Goal: Task Accomplishment & Management: Manage account settings

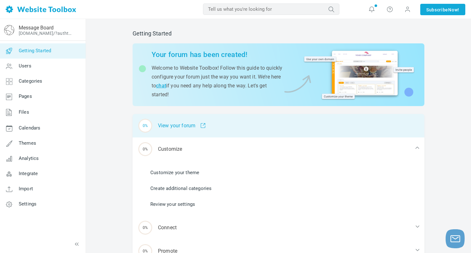
click at [186, 128] on div "0% View your forum" at bounding box center [278, 125] width 292 height 23
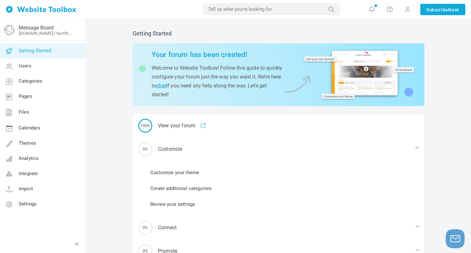
click at [185, 171] on link "Customize your theme" at bounding box center [174, 172] width 49 height 7
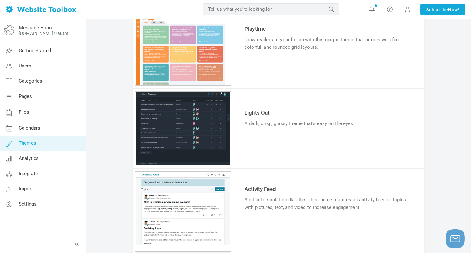
scroll to position [141, 0]
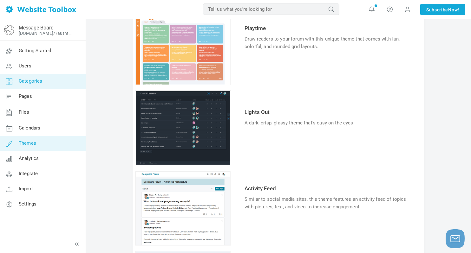
click at [34, 88] on link "Categories" at bounding box center [43, 81] width 86 height 15
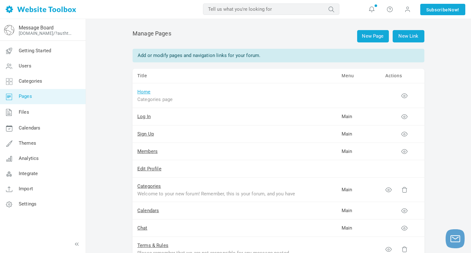
click at [145, 93] on link "Home" at bounding box center [143, 92] width 13 height 6
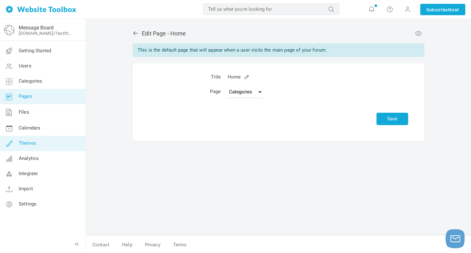
click at [36, 148] on link "Themes" at bounding box center [43, 143] width 86 height 15
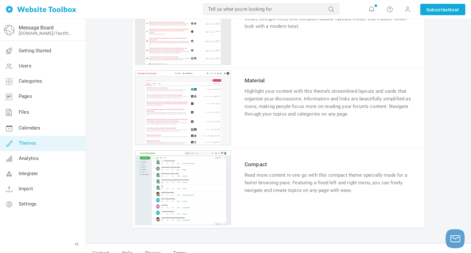
scroll to position [570, 0]
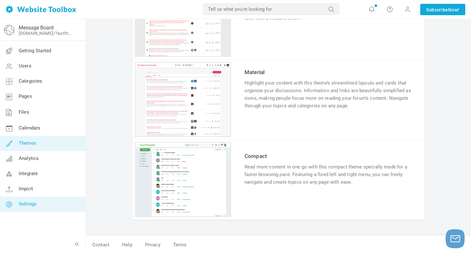
click at [28, 209] on link "Settings" at bounding box center [43, 204] width 86 height 15
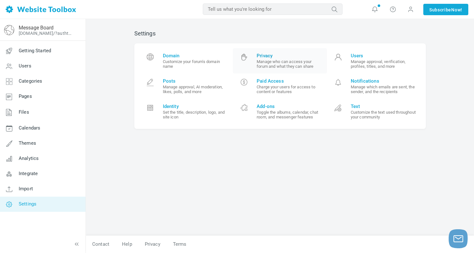
click at [288, 64] on small "Manage who can access your forum and what they can share" at bounding box center [290, 64] width 66 height 10
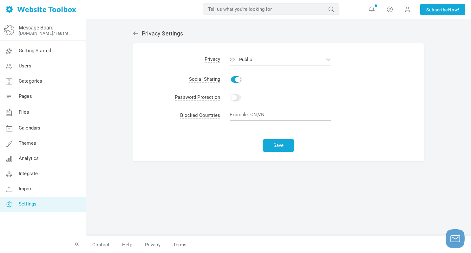
click at [288, 64] on button "Public" at bounding box center [279, 59] width 101 height 13
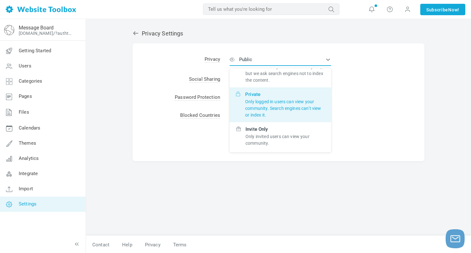
scroll to position [39, 0]
click at [281, 105] on p "Only logged in users can view your community. Search engines can’t view or inde…" at bounding box center [285, 109] width 80 height 20
click at [0, 0] on input "Private Only logged in users can view your community. Search engines can’t view…" at bounding box center [0, 0] width 0 height 0
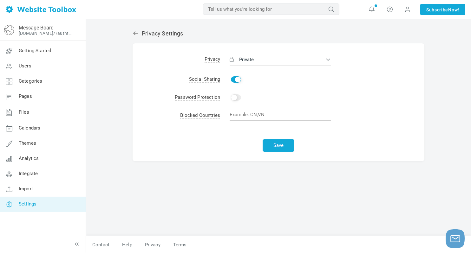
click at [171, 38] on div "Privacy Settings Albums Enable Calendar Enable Chat Room Enable Settings Messen…" at bounding box center [278, 130] width 301 height 212
click at [134, 32] on icon at bounding box center [135, 33] width 6 height 6
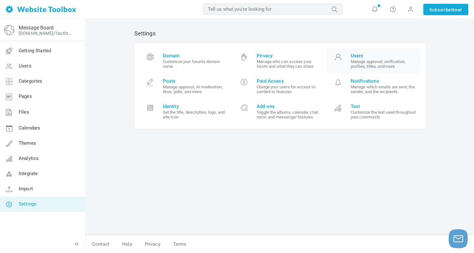
click at [380, 59] on small "Manage approval, verification, profiles, titles, and more" at bounding box center [384, 64] width 66 height 10
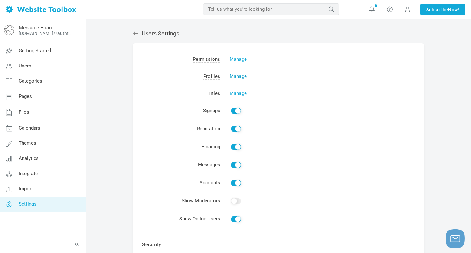
click at [242, 74] on link "Manage" at bounding box center [237, 77] width 17 height 6
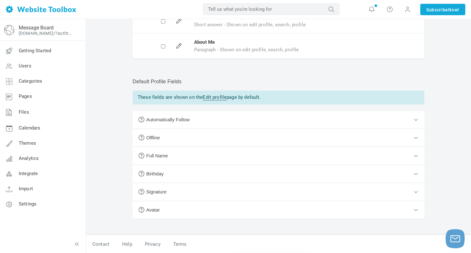
scroll to position [126, 0]
click at [417, 155] on button "Full Name" at bounding box center [278, 156] width 292 height 18
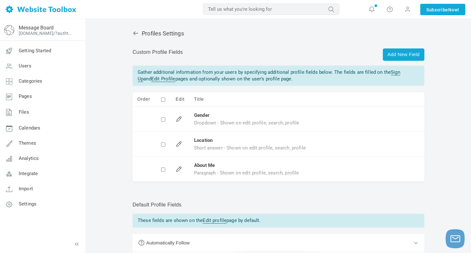
scroll to position [0, 0]
click at [136, 34] on icon at bounding box center [135, 33] width 6 height 6
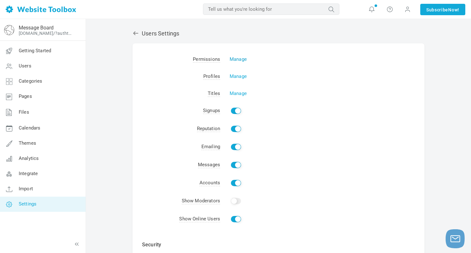
click at [237, 58] on link "Manage" at bounding box center [237, 59] width 17 height 6
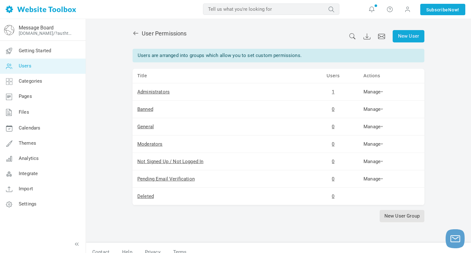
click at [135, 33] on icon at bounding box center [135, 33] width 5 height 4
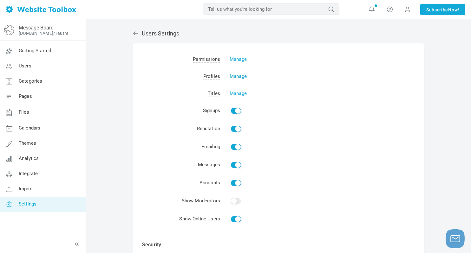
click at [235, 74] on link "Manage" at bounding box center [237, 77] width 17 height 6
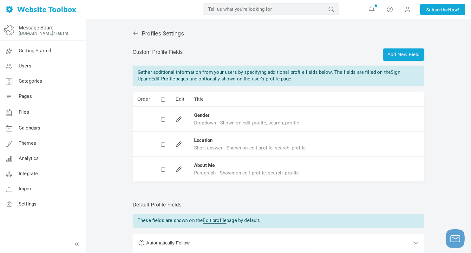
click at [164, 118] on input "checkbox" at bounding box center [163, 120] width 4 height 4
checkbox input "true"
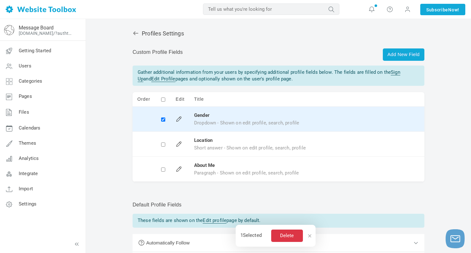
click at [161, 145] on input "checkbox" at bounding box center [163, 145] width 4 height 4
checkbox input "true"
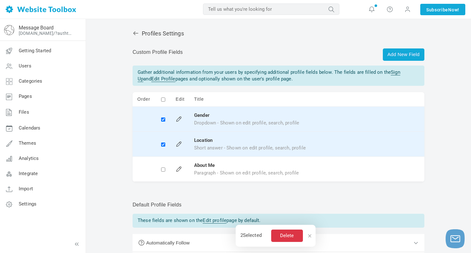
click at [163, 164] on td at bounding box center [163, 169] width 16 height 25
checkbox input "true"
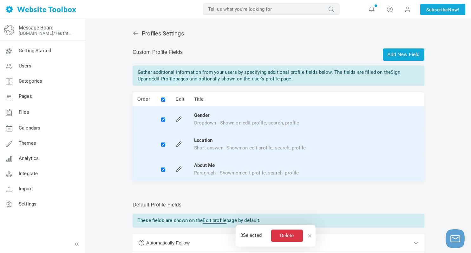
click at [163, 170] on input "checkbox" at bounding box center [163, 170] width 4 height 4
checkbox input "false"
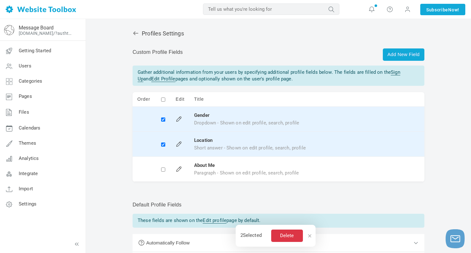
click at [163, 170] on input "checkbox" at bounding box center [163, 170] width 4 height 4
checkbox input "true"
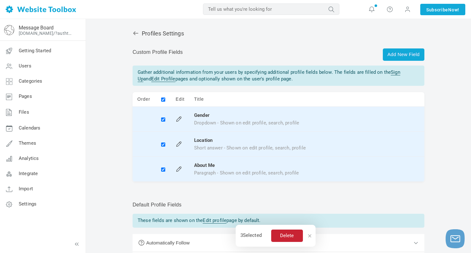
click at [288, 237] on button "Delete" at bounding box center [287, 236] width 32 height 12
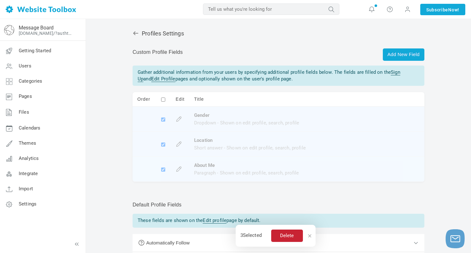
checkbox input "false"
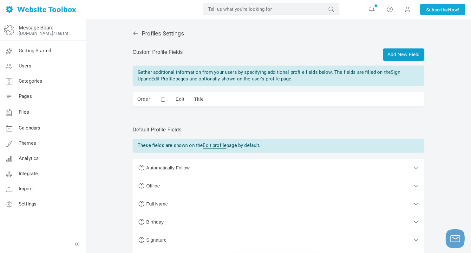
click at [393, 55] on link "Add New Field" at bounding box center [404, 54] width 42 height 12
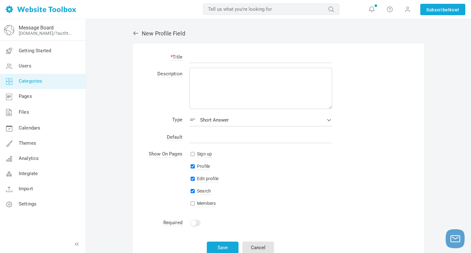
click at [35, 76] on link "Categories" at bounding box center [43, 81] width 86 height 15
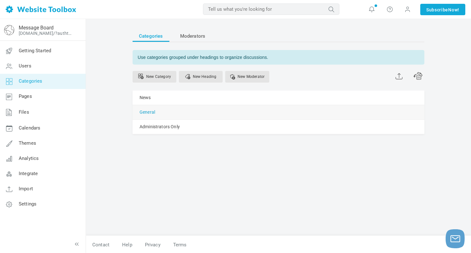
click at [152, 112] on link "General" at bounding box center [147, 112] width 16 height 8
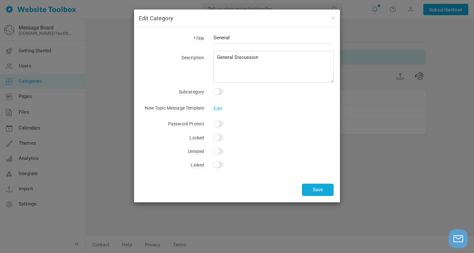
click at [329, 178] on div "Save" at bounding box center [236, 178] width 193 height 8
click at [359, 164] on div "Edit Category *Title General Description General Discussion Subcategory This is…" at bounding box center [237, 126] width 474 height 253
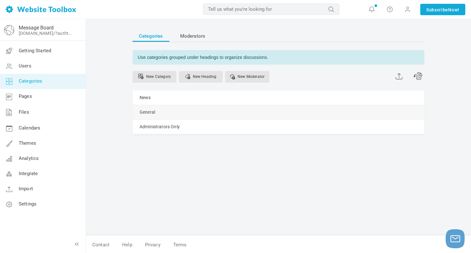
click at [0, 0] on span at bounding box center [0, 0] width 0 height 0
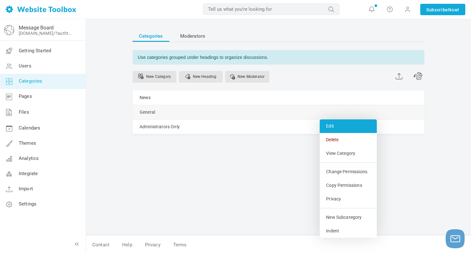
click at [338, 127] on link "Edit" at bounding box center [347, 126] width 57 height 14
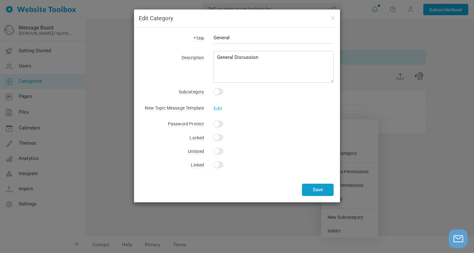
click at [307, 188] on button "Save" at bounding box center [318, 190] width 32 height 12
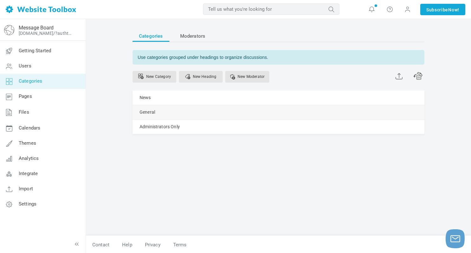
click at [311, 113] on div "General Manage Edit Delete View Category Change Permissions Copy Permissions Pr…" at bounding box center [278, 112] width 292 height 14
click at [0, 0] on link "Manage" at bounding box center [0, 0] width 0 height 0
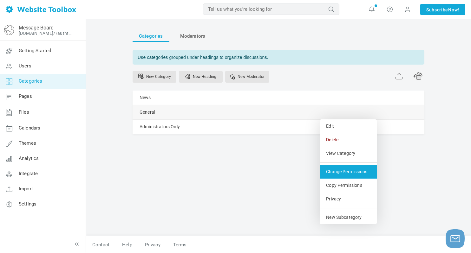
click at [333, 169] on link "Change Permissions" at bounding box center [347, 172] width 57 height 14
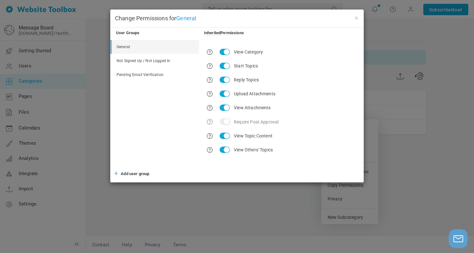
click at [164, 67] on link "Not Signed Up / Not Logged In" at bounding box center [155, 61] width 87 height 14
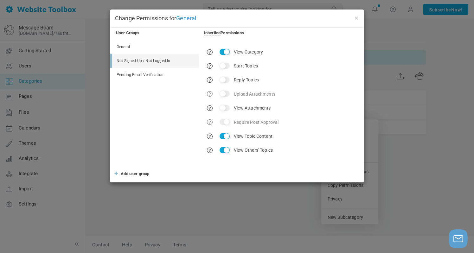
click at [164, 74] on link "Pending Email Verification" at bounding box center [155, 75] width 87 height 14
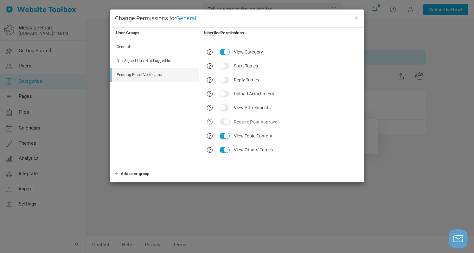
click at [96, 149] on div "× Change Permissions for General User Groups Inherited Permissions General Not …" at bounding box center [237, 126] width 474 height 253
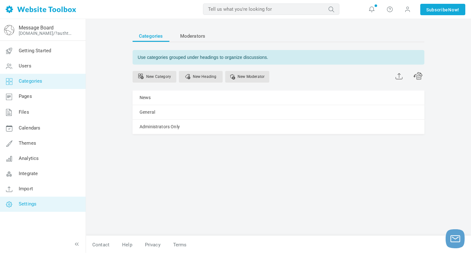
click at [28, 200] on link "Settings" at bounding box center [43, 204] width 86 height 15
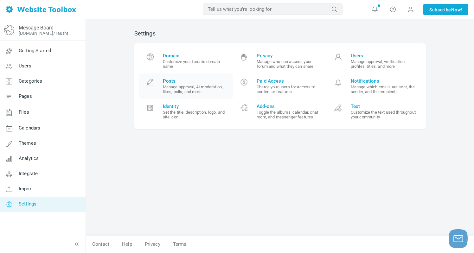
click at [177, 93] on small "Manage approval, AI moderation, likes, polls, and more" at bounding box center [196, 90] width 66 height 10
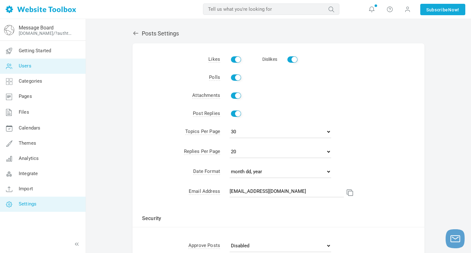
click at [46, 63] on link "Users" at bounding box center [43, 66] width 86 height 15
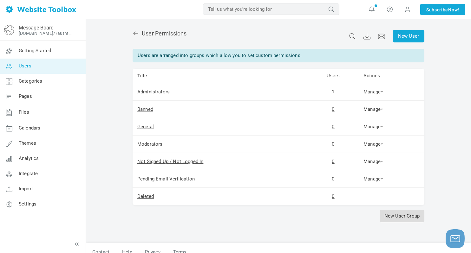
click at [396, 217] on link "New User Group" at bounding box center [401, 216] width 45 height 12
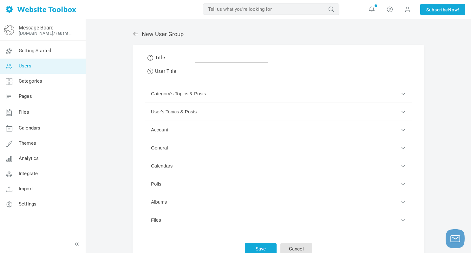
click at [333, 146] on button "General" at bounding box center [278, 148] width 266 height 18
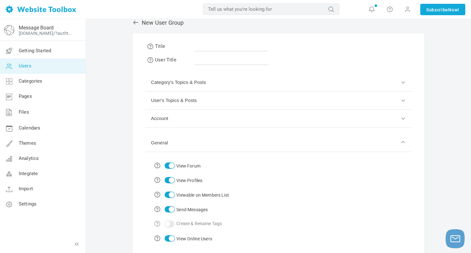
scroll to position [17, 0]
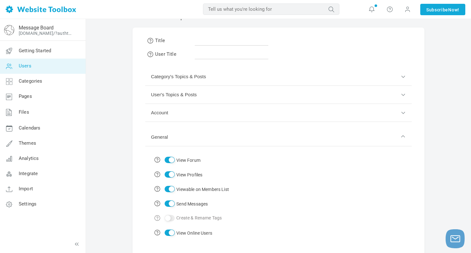
click at [280, 111] on button "Account" at bounding box center [278, 113] width 266 height 18
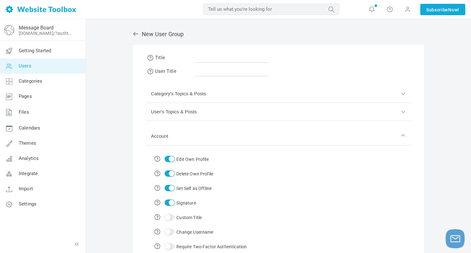
scroll to position [0, 0]
click at [202, 62] on input "text" at bounding box center [232, 57] width 74 height 12
click at [200, 74] on input "text" at bounding box center [232, 70] width 74 height 12
click at [44, 70] on link "Users" at bounding box center [43, 66] width 86 height 15
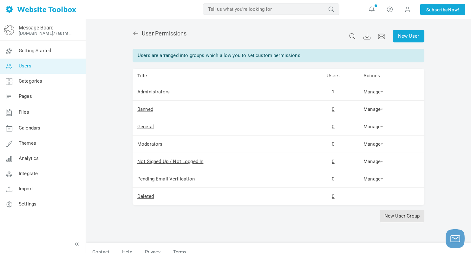
click at [139, 34] on link at bounding box center [136, 33] width 9 height 7
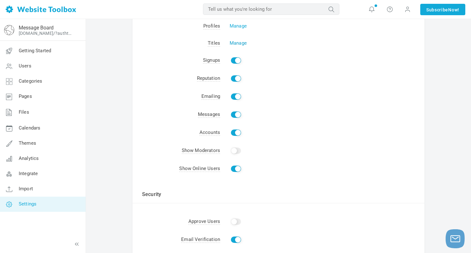
scroll to position [50, 0]
click at [239, 29] on link "Manage" at bounding box center [237, 26] width 17 height 6
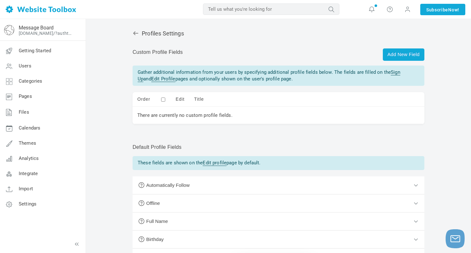
click at [392, 72] on link "Sign Up" at bounding box center [269, 75] width 262 height 13
click at [48, 35] on link "[DOMAIN_NAME]/?authtoken=873ada5b88cd32e29c15ef4a7ae2a43e&rememberMe=1" at bounding box center [46, 33] width 55 height 5
click at [25, 141] on span "Themes" at bounding box center [27, 143] width 17 height 6
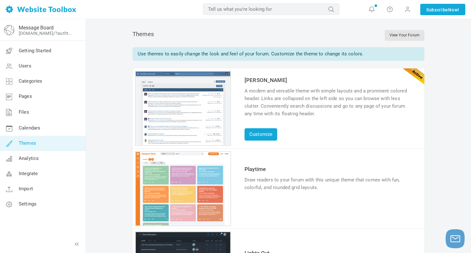
click at [276, 10] on input "text" at bounding box center [271, 8] width 136 height 11
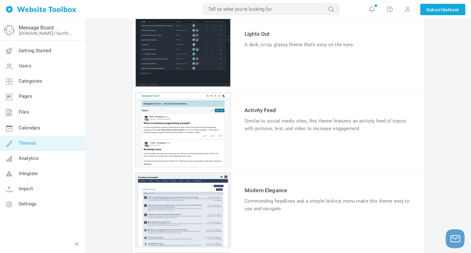
scroll to position [225, 0]
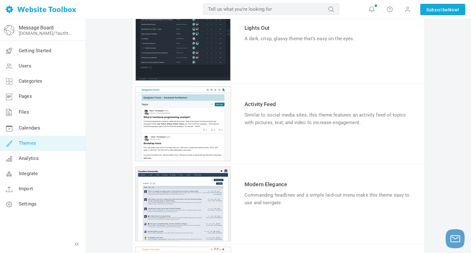
click at [254, 220] on link "Try & Customize" at bounding box center [267, 222] width 47 height 10
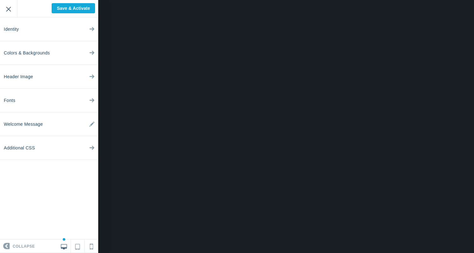
click at [8, 12] on input "Exit" at bounding box center [8, 8] width 17 height 17
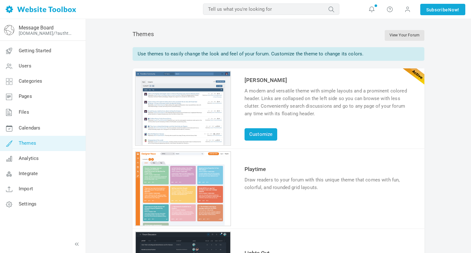
click at [268, 207] on link "Try & Customize" at bounding box center [267, 207] width 47 height 10
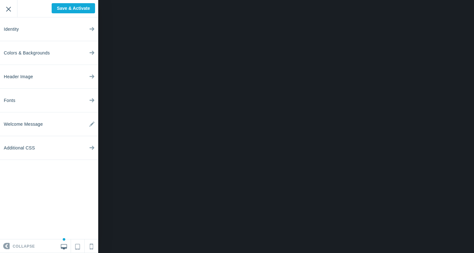
click at [5, 11] on input "Exit" at bounding box center [8, 8] width 17 height 17
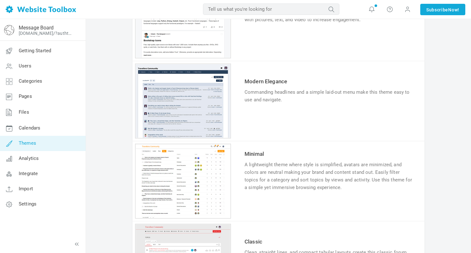
scroll to position [316, 0]
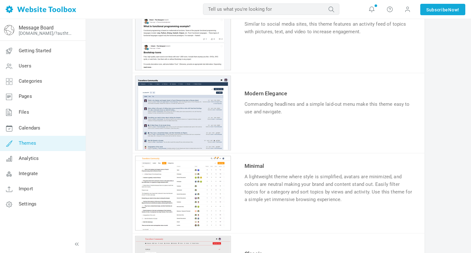
click at [255, 131] on link "Try & Customize" at bounding box center [267, 131] width 47 height 10
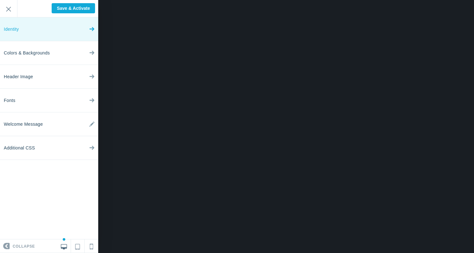
click at [57, 28] on link "Identity" at bounding box center [49, 29] width 98 height 24
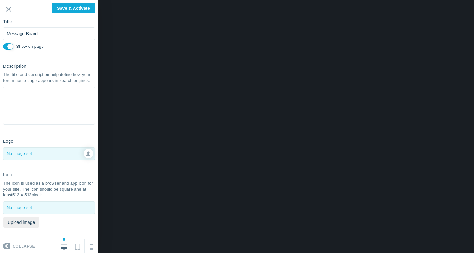
scroll to position [34, 0]
click at [9, 6] on input "Exit" at bounding box center [8, 8] width 17 height 17
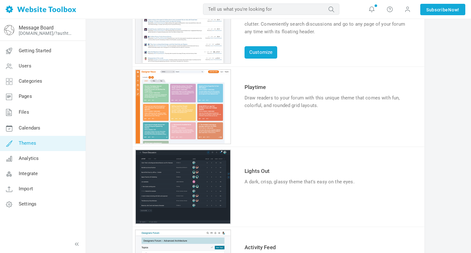
scroll to position [323, 0]
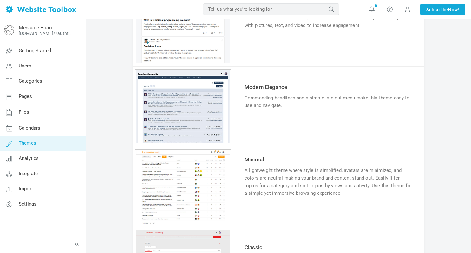
click at [256, 131] on td "Try & Customize" at bounding box center [329, 121] width 172 height 21
click at [269, 120] on link "Try & Customize" at bounding box center [267, 125] width 47 height 10
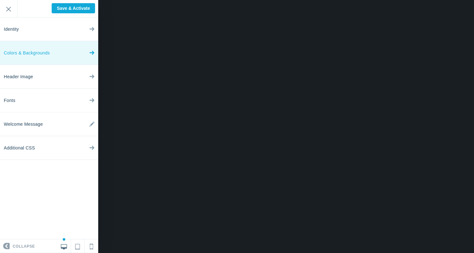
click at [92, 52] on icon at bounding box center [91, 52] width 5 height 24
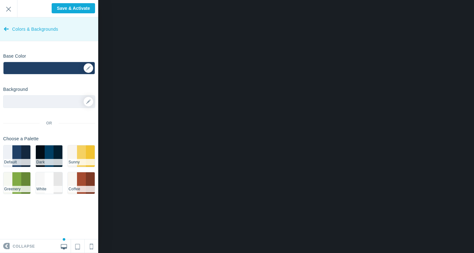
click at [8, 35] on icon at bounding box center [6, 28] width 5 height 24
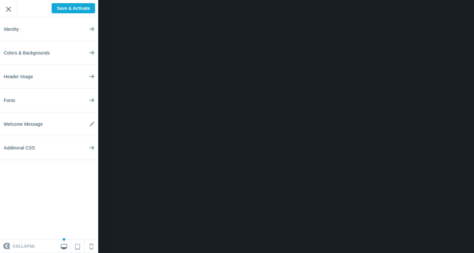
click at [11, 12] on input "Exit" at bounding box center [8, 8] width 17 height 17
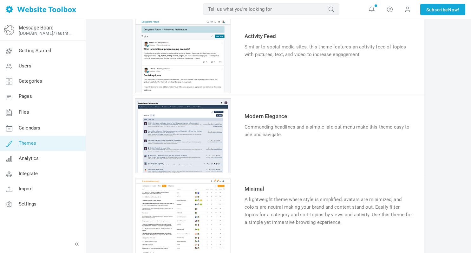
scroll to position [293, 0]
click at [265, 155] on link "Try & Customize" at bounding box center [267, 155] width 47 height 10
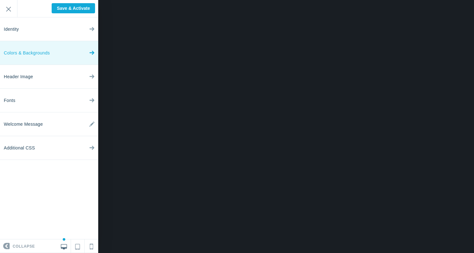
click at [58, 60] on link "Colors & Backgrounds" at bounding box center [49, 53] width 98 height 24
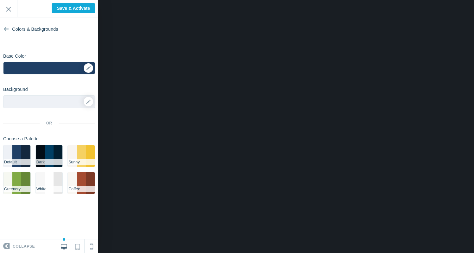
drag, startPoint x: 90, startPoint y: 64, endPoint x: 45, endPoint y: 64, distance: 44.7
click at [45, 64] on div "▼" at bounding box center [49, 68] width 92 height 13
click at [94, 65] on div "▼" at bounding box center [49, 68] width 92 height 13
click at [88, 68] on div "▼" at bounding box center [48, 70] width 91 height 16
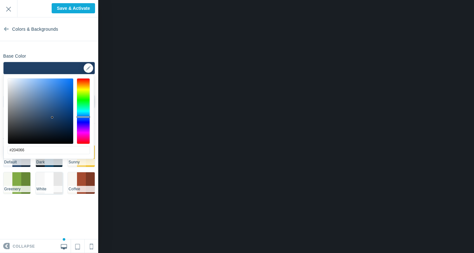
click at [43, 185] on li "#F7F7F7" at bounding box center [40, 183] width 9 height 22
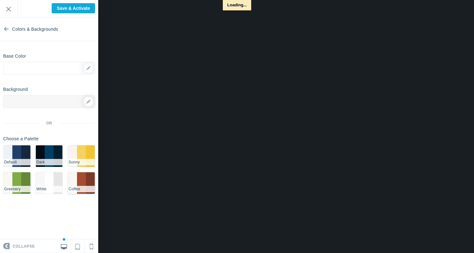
click at [69, 185] on li "#F9F7F3" at bounding box center [72, 183] width 9 height 22
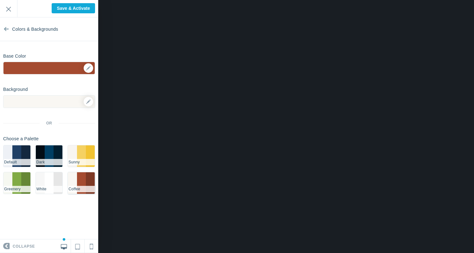
click at [75, 183] on li "#F9F7F3" at bounding box center [72, 183] width 9 height 22
click at [79, 157] on li "#F5D162" at bounding box center [81, 156] width 9 height 22
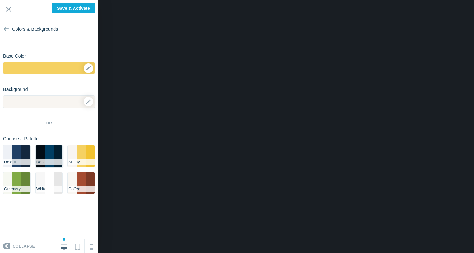
click at [56, 161] on li "Dark" at bounding box center [49, 162] width 27 height 6
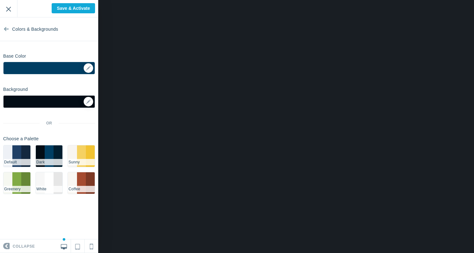
click at [10, 8] on input "Exit" at bounding box center [8, 8] width 17 height 17
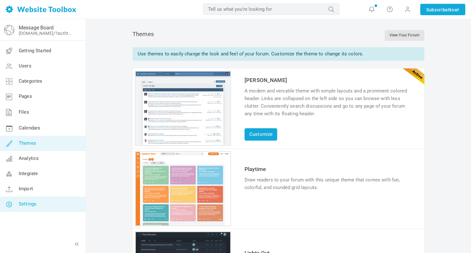
click at [32, 204] on span "Settings" at bounding box center [28, 204] width 18 height 6
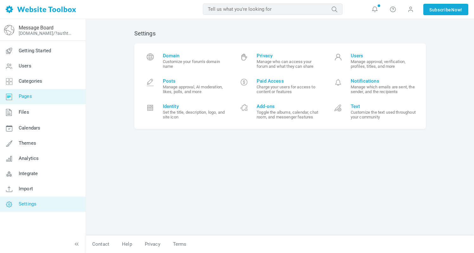
click at [31, 96] on span "Pages" at bounding box center [25, 96] width 13 height 6
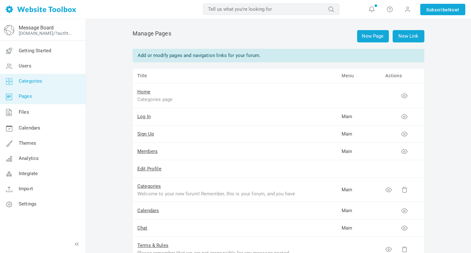
click at [35, 86] on link "Categories" at bounding box center [43, 81] width 86 height 15
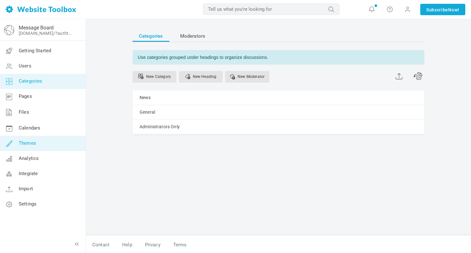
click at [35, 142] on span "Themes" at bounding box center [27, 143] width 17 height 6
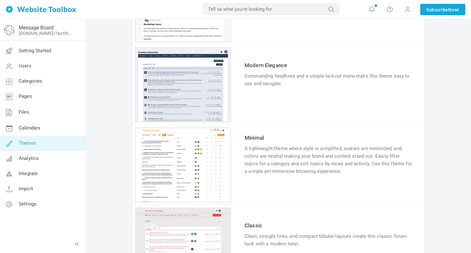
scroll to position [344, 0]
click at [259, 194] on link "Try & Customize" at bounding box center [267, 191] width 47 height 10
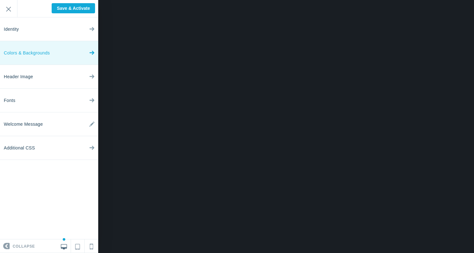
click at [53, 57] on link "Colors & Backgrounds" at bounding box center [49, 53] width 98 height 24
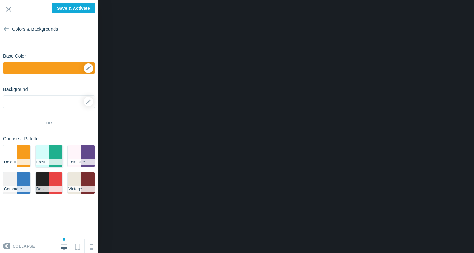
click at [46, 157] on li "#d4fdfb" at bounding box center [42, 156] width 13 height 22
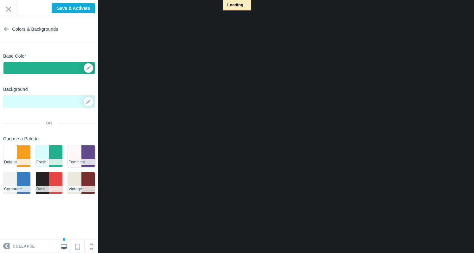
click at [78, 157] on li "#fff5fa" at bounding box center [74, 156] width 13 height 22
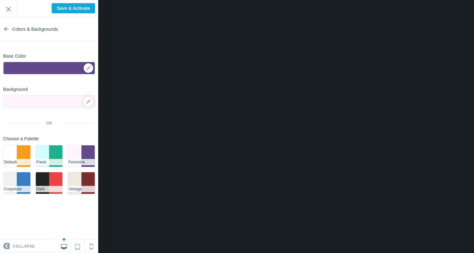
click at [78, 185] on li "#ece8dd" at bounding box center [74, 183] width 13 height 22
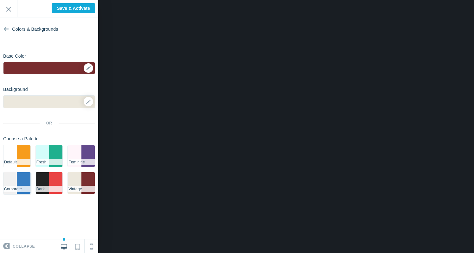
click at [19, 185] on li "#367dc2" at bounding box center [23, 183] width 13 height 22
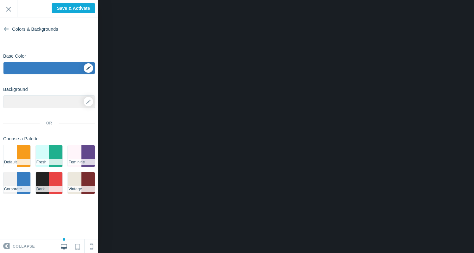
click at [88, 66] on div "▼" at bounding box center [48, 70] width 91 height 16
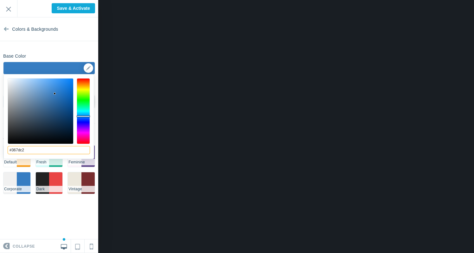
click at [54, 153] on input "#367dc2" at bounding box center [49, 150] width 82 height 8
type input "#455967"
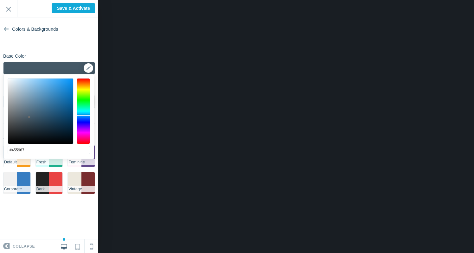
click at [83, 36] on link "Colors & Backgrounds" at bounding box center [49, 29] width 98 height 24
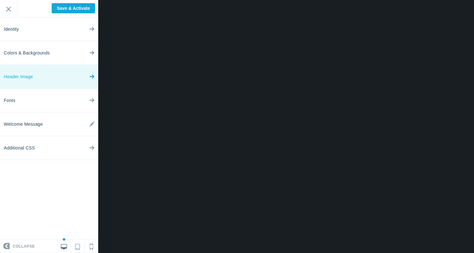
click at [42, 77] on link "Header Image" at bounding box center [49, 77] width 98 height 24
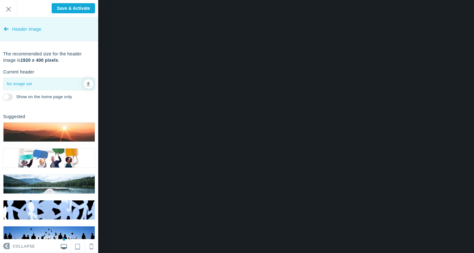
click at [7, 26] on icon at bounding box center [6, 28] width 5 height 24
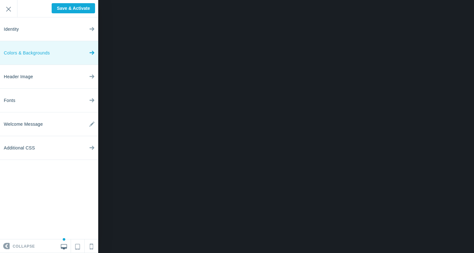
click at [36, 54] on span "Colors & Backgrounds" at bounding box center [27, 53] width 46 height 24
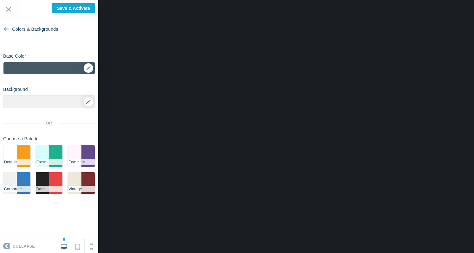
click at [92, 104] on link at bounding box center [89, 102] width 10 height 10
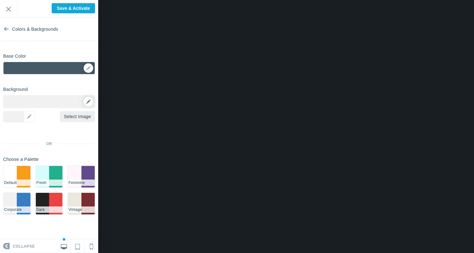
click at [90, 103] on icon at bounding box center [88, 102] width 4 height 4
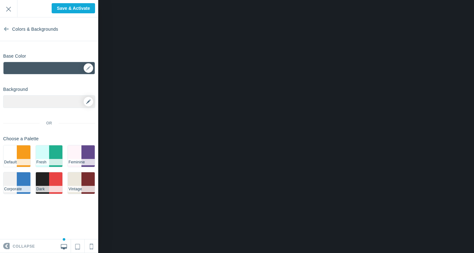
click at [87, 102] on icon at bounding box center [88, 102] width 4 height 4
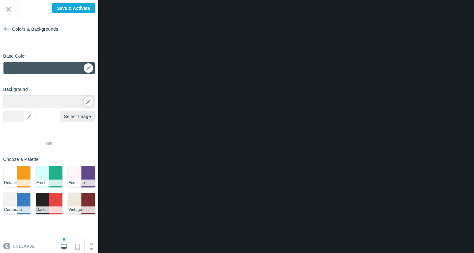
click at [85, 101] on link at bounding box center [89, 102] width 10 height 10
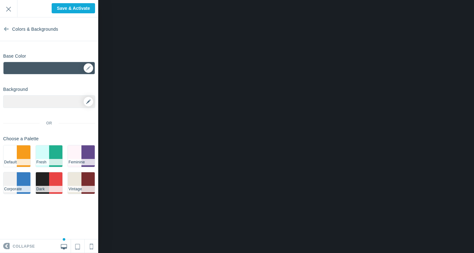
click at [85, 101] on link at bounding box center [89, 102] width 10 height 10
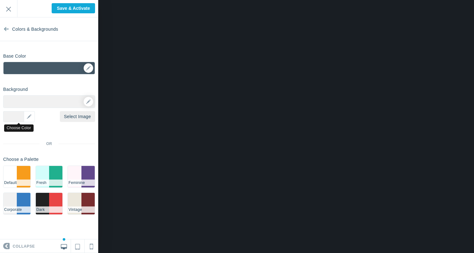
click at [19, 121] on div "▼" at bounding box center [19, 116] width 32 height 11
click at [32, 117] on div "▼" at bounding box center [19, 116] width 32 height 11
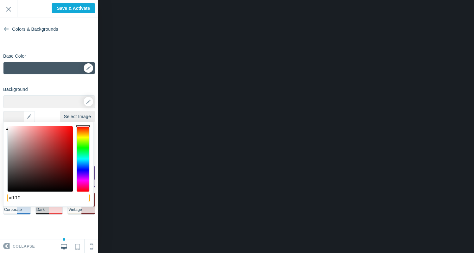
click at [63, 198] on input "#f1f1f1" at bounding box center [48, 198] width 82 height 8
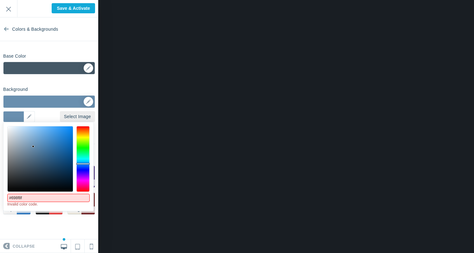
type input "#698f8f"
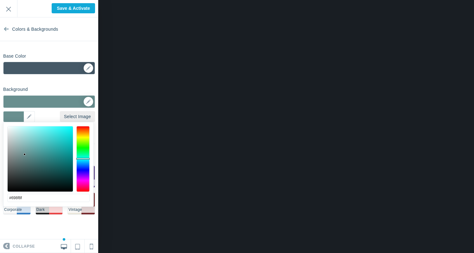
click at [78, 81] on section "Colors & Backgrounds Base Color #455967 ▼ Background Options Select Image #698f…" at bounding box center [49, 128] width 98 height 222
